Goal: Information Seeking & Learning: Learn about a topic

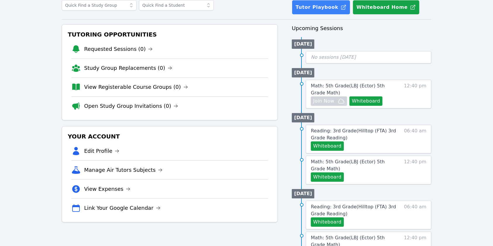
scroll to position [78, 0]
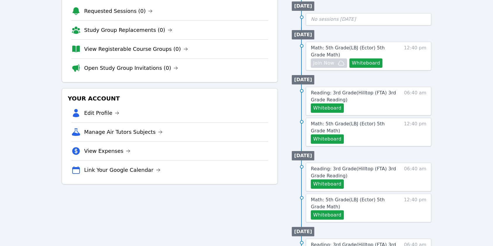
click at [474, 118] on div "Home Sessions Study Groups Students Messages Open user menu [PERSON_NAME] Open …" at bounding box center [246, 177] width 493 height 511
click at [360, 64] on button "Whiteboard" at bounding box center [365, 62] width 33 height 9
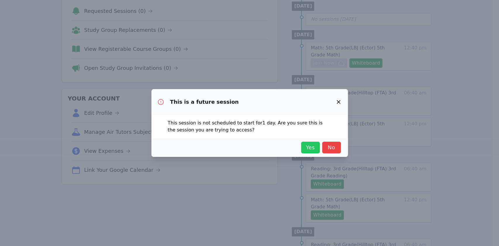
click at [303, 148] on button "Yes" at bounding box center [310, 148] width 19 height 12
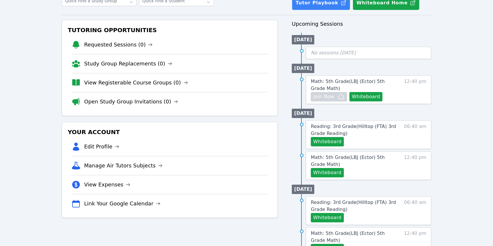
scroll to position [0, 0]
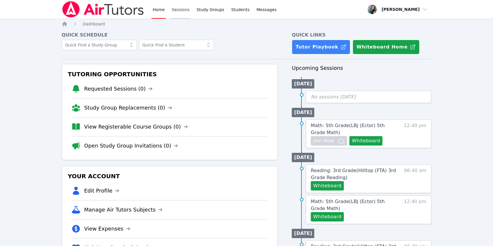
click at [178, 11] on link "Sessions" at bounding box center [180, 9] width 20 height 19
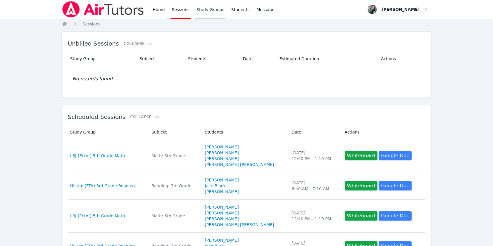
click at [207, 13] on link "Study Groups" at bounding box center [210, 9] width 30 height 19
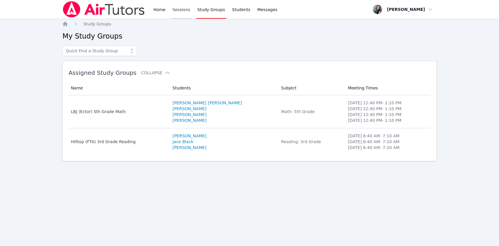
click at [179, 14] on link "Sessions" at bounding box center [181, 9] width 20 height 19
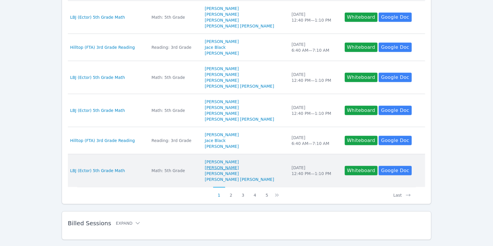
scroll to position [271, 0]
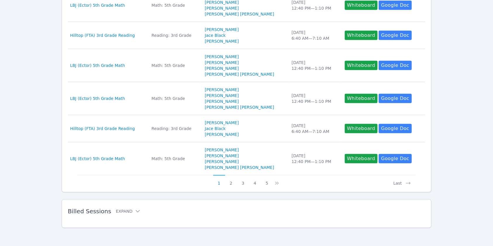
click at [121, 214] on h2 "Billed Sessions Expand" at bounding box center [237, 211] width 339 height 7
click at [122, 209] on button "Expand" at bounding box center [128, 211] width 25 height 6
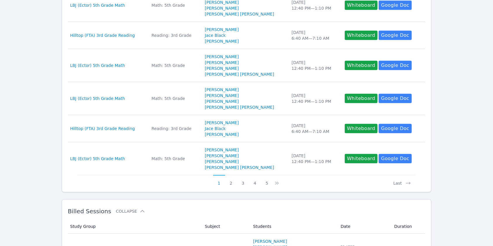
scroll to position [571, 0]
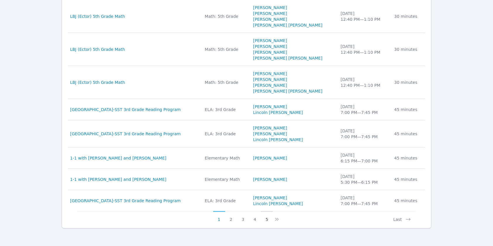
click at [266, 218] on button "5" at bounding box center [267, 216] width 12 height 11
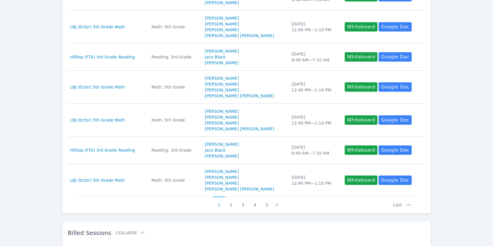
scroll to position [536, 0]
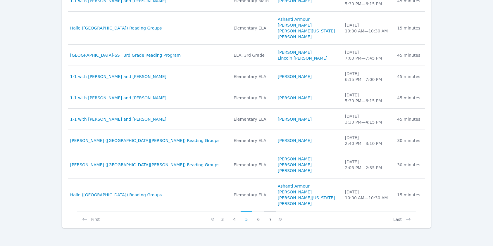
click at [270, 218] on button "7" at bounding box center [270, 216] width 12 height 11
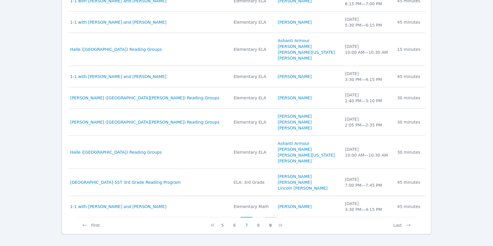
click at [271, 223] on button "9" at bounding box center [270, 222] width 12 height 11
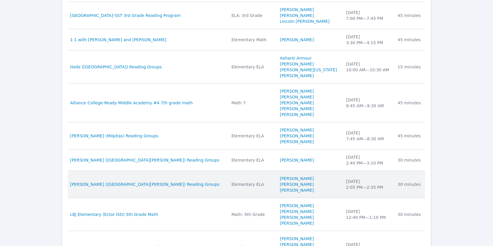
scroll to position [588, 0]
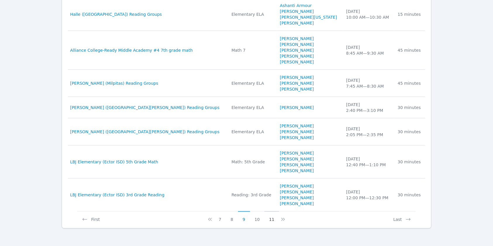
click at [269, 218] on button "11" at bounding box center [271, 216] width 15 height 11
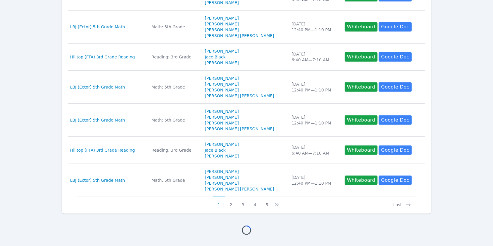
scroll to position [571, 0]
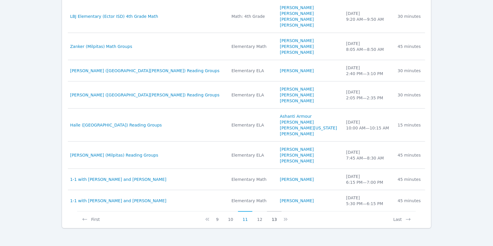
click at [275, 218] on button "13" at bounding box center [274, 216] width 15 height 11
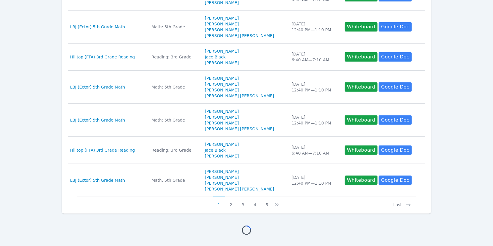
scroll to position [553, 0]
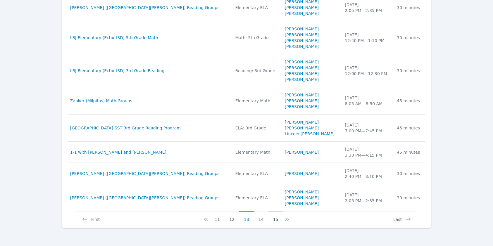
click at [273, 220] on button "15" at bounding box center [275, 216] width 15 height 11
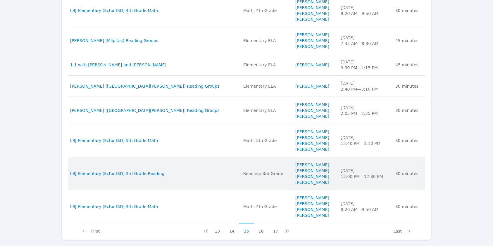
scroll to position [588, 0]
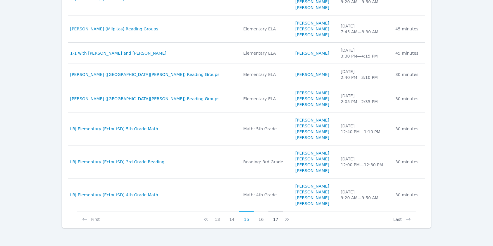
click at [276, 218] on button "17" at bounding box center [275, 216] width 15 height 11
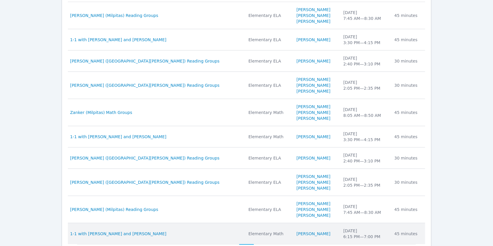
scroll to position [536, 0]
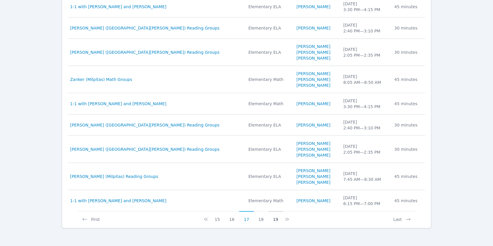
click at [272, 219] on button "19" at bounding box center [275, 216] width 15 height 11
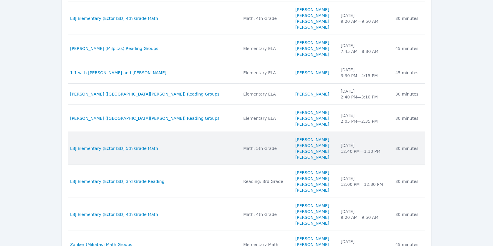
click at [131, 144] on td "Study Group LBJ Elementary (Ector ISD) 5th Grade Math" at bounding box center [154, 148] width 172 height 33
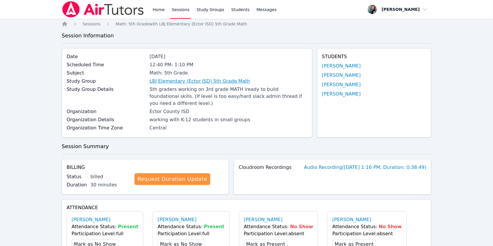
click at [225, 81] on link "LBJ Elementary (Ector ISD) 5th Grade Math" at bounding box center [199, 81] width 101 height 7
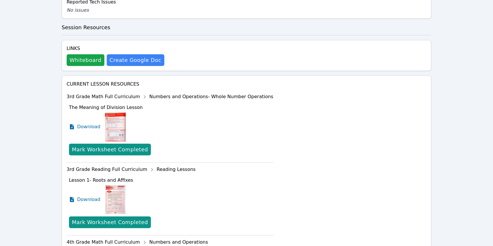
scroll to position [428, 0]
